Goal: Check status: Check status

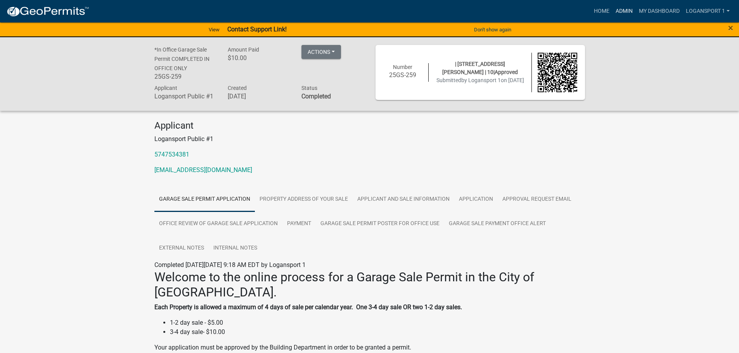
click at [623, 8] on link "Admin" at bounding box center [623, 11] width 23 height 15
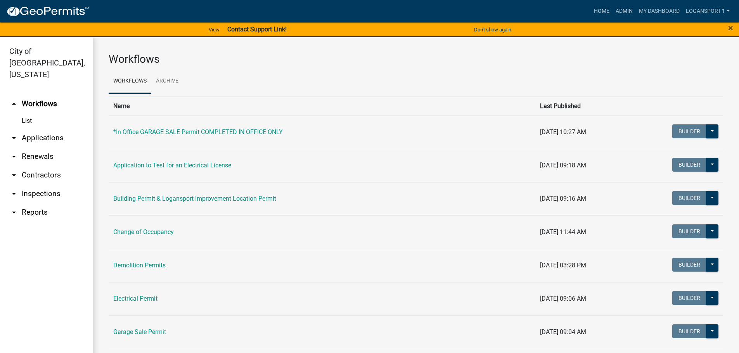
click at [52, 129] on link "arrow_drop_down Applications" at bounding box center [46, 138] width 93 height 19
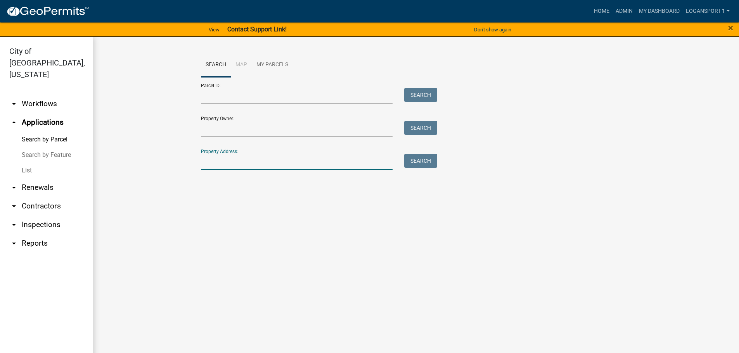
click at [284, 159] on input "Property Address:" at bounding box center [297, 162] width 192 height 16
type input "5"
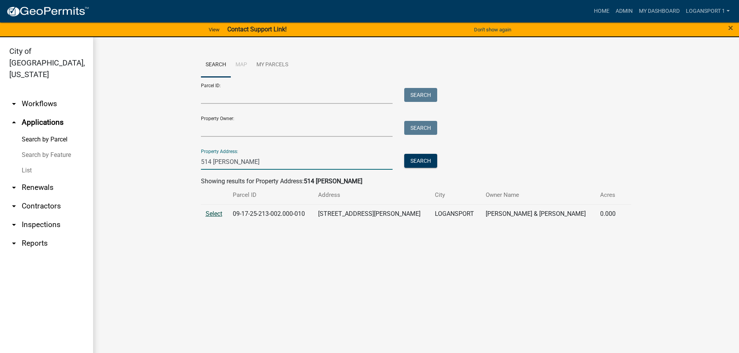
type input "514 [PERSON_NAME]"
click at [214, 214] on span "Select" at bounding box center [214, 213] width 17 height 7
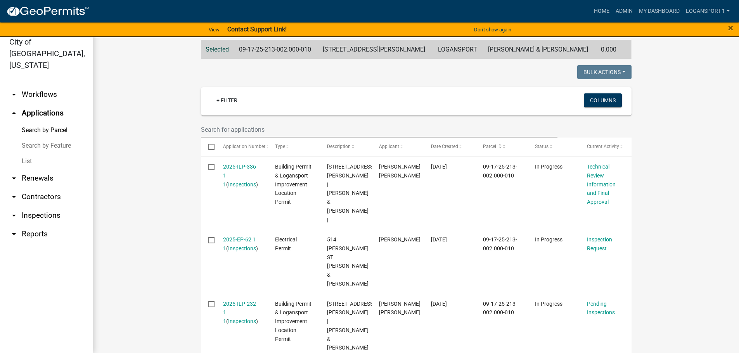
scroll to position [194, 0]
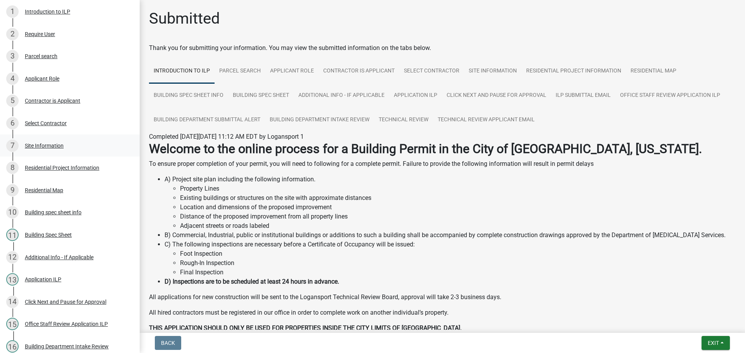
scroll to position [112, 0]
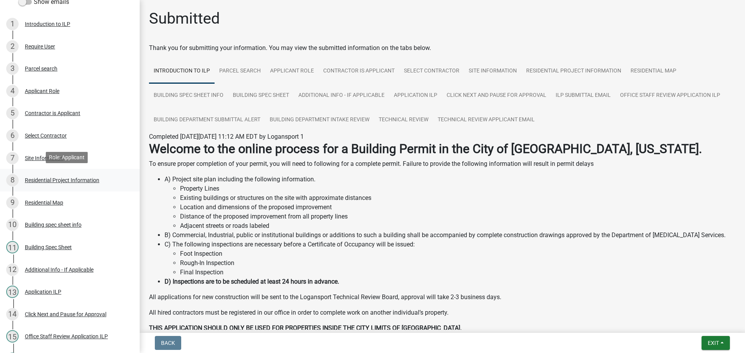
click at [62, 175] on div "8 Residential Project Information" at bounding box center [66, 180] width 121 height 12
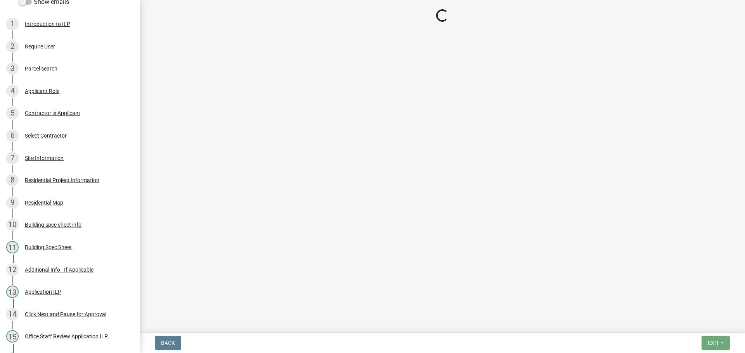
select select "b8a7655a-e911-4aac-a321-69e5bfba2fef"
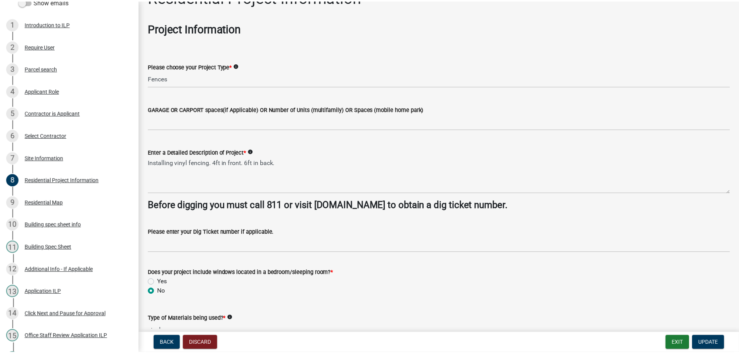
scroll to position [0, 0]
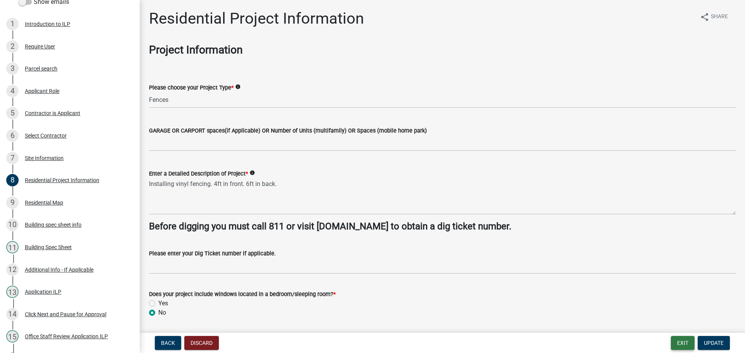
click at [679, 340] on button "Exit" at bounding box center [683, 343] width 24 height 14
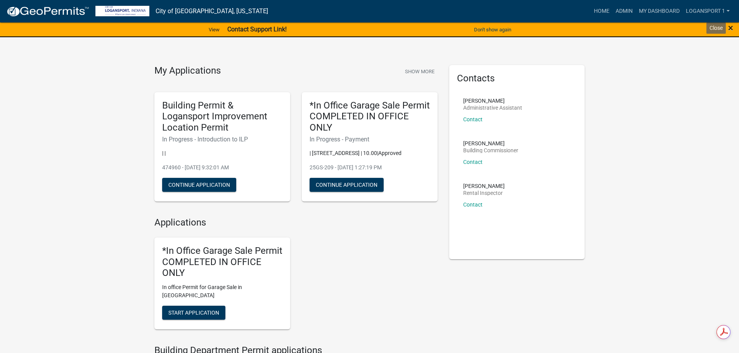
click at [729, 28] on span "×" at bounding box center [730, 27] width 5 height 11
